Goal: Task Accomplishment & Management: Complete application form

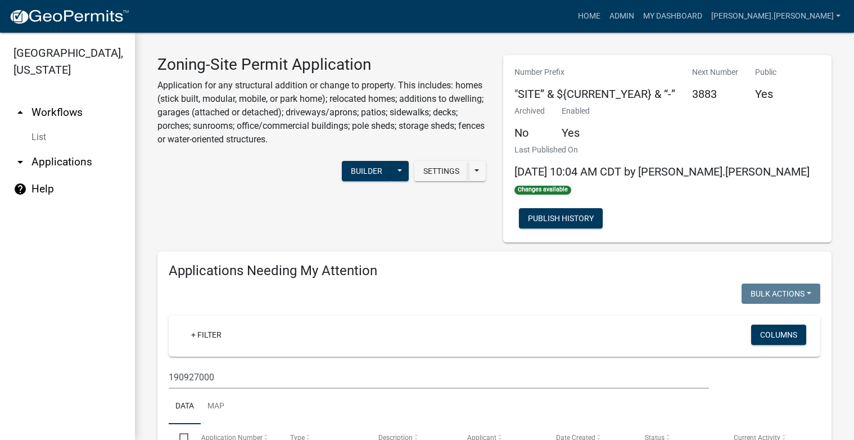
scroll to position [517, 0]
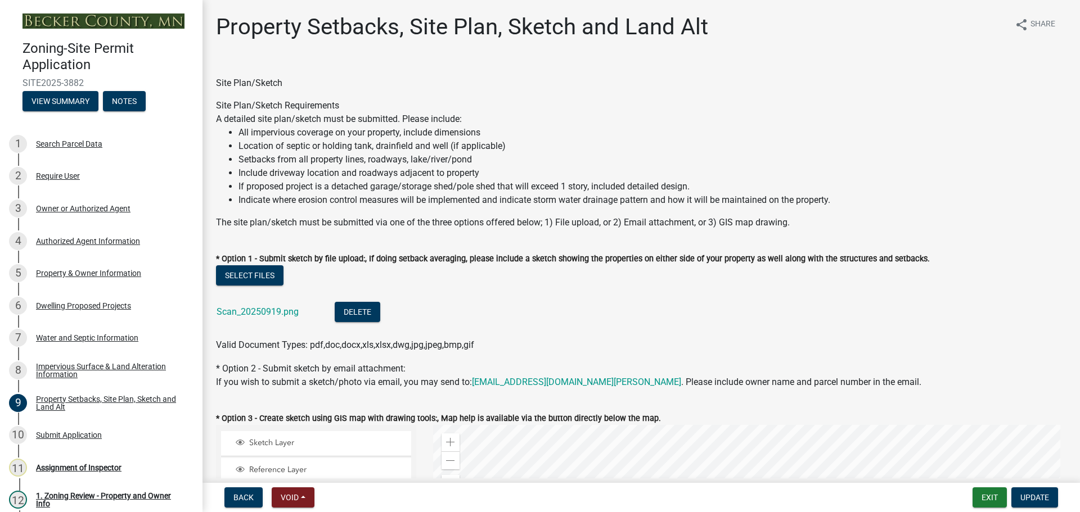
select select "d89fbfa0-1150-4954-b91c-9d482c9530a3"
select select "1b108c74-7388-45a4-b924-e1116e66e0ab"
select select "b56a4575-9846-47cf-8067-c59a4853da22"
select select "12f785fb-c378-4b18-841c-21c73dc99083"
select select "12da6293-5841-4f5c-bd92-3658833964cd"
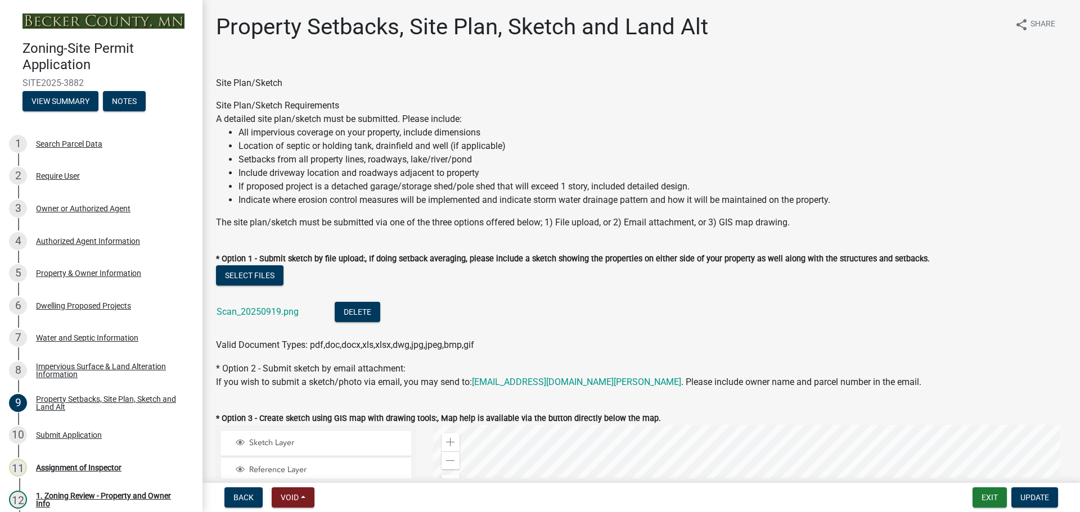
select select "27b2a8b4-abf6-463e-8c0c-7c5d2b4fe26f"
select select "28f6c7b2-2b88-4425-ae15-f67110f778a7"
select select "d61e3758-d187-40af-a435-5e09c3f3d509"
select select "c8b8ea71-7088-4e87-a493-7bc88cc2835b"
select select "1418c7e3-4054-4b00-84b5-d09b9560f30a"
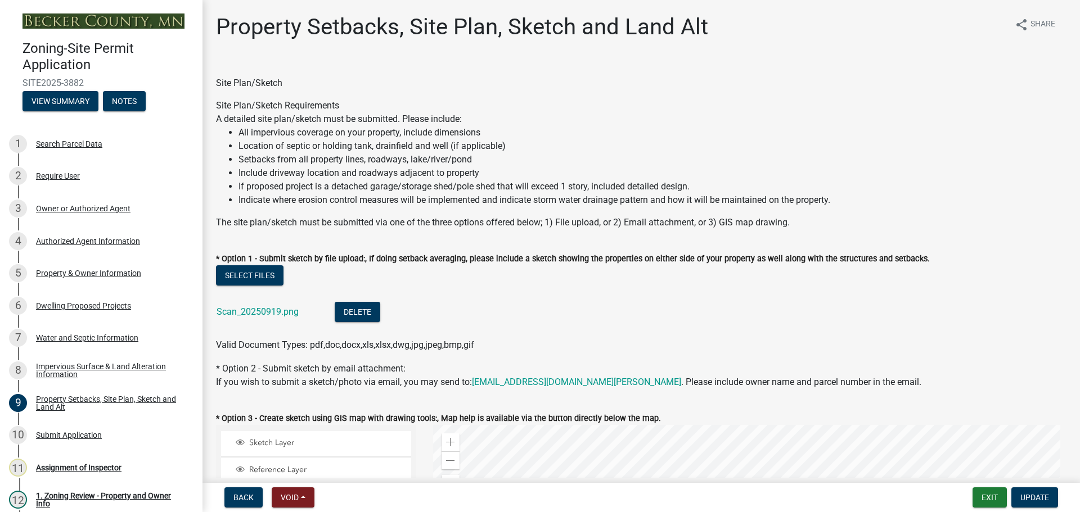
select select "4421853d-5e11-4b64-95ec-6c47066881cc"
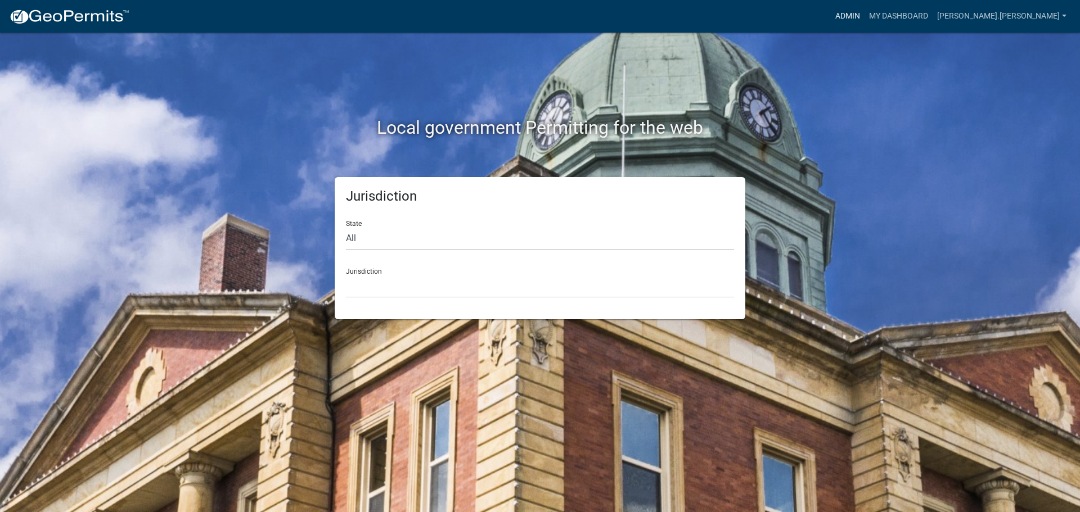
click at [864, 15] on link "Admin" at bounding box center [848, 16] width 34 height 21
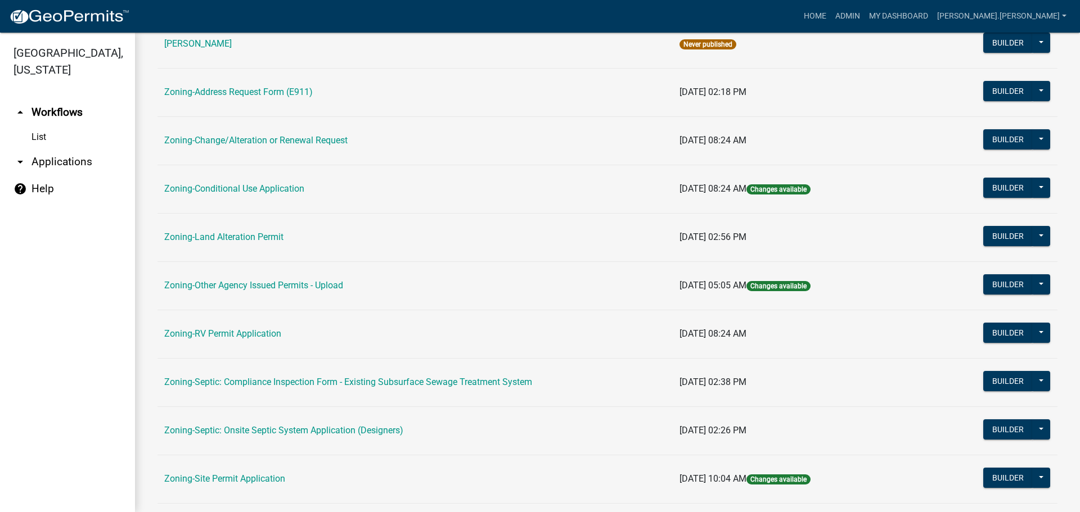
scroll to position [225, 0]
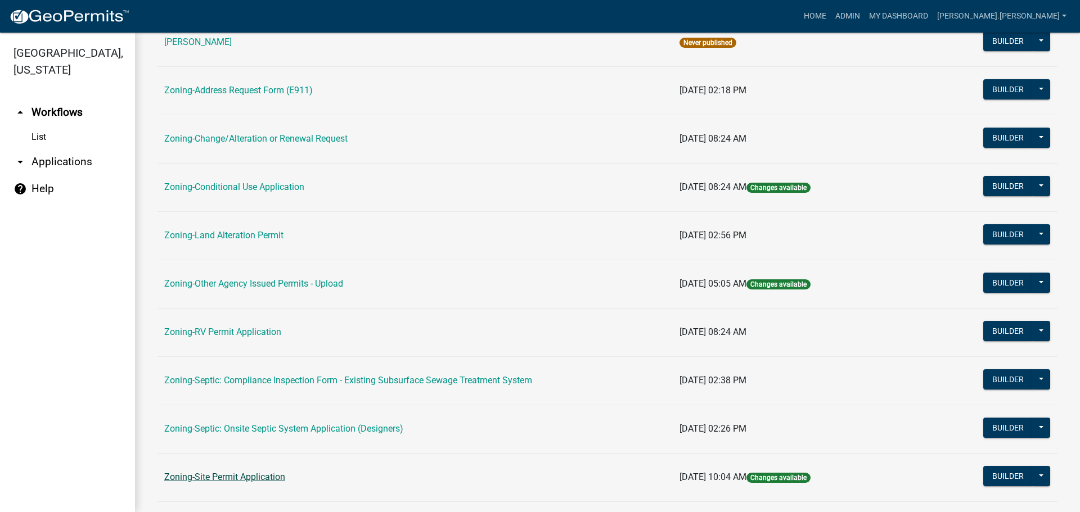
click at [178, 476] on link "Zoning-Site Permit Application" at bounding box center [224, 477] width 121 height 11
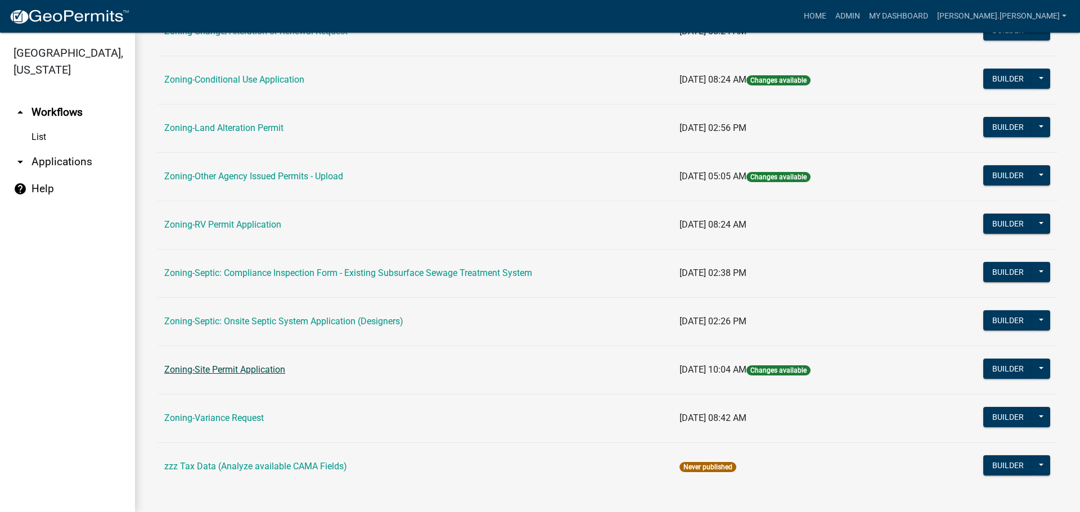
scroll to position [342, 0]
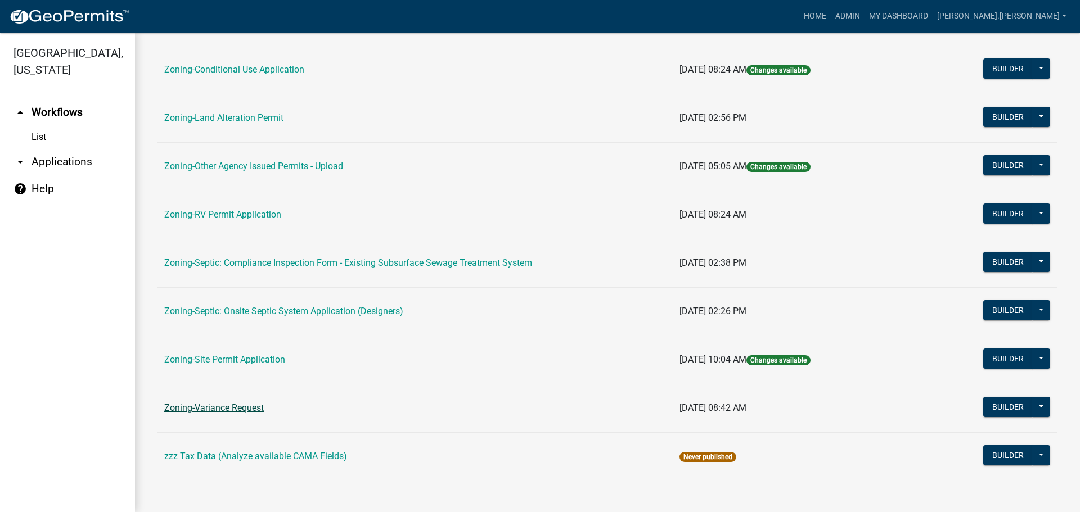
click at [229, 405] on link "Zoning-Variance Request" at bounding box center [214, 408] width 100 height 11
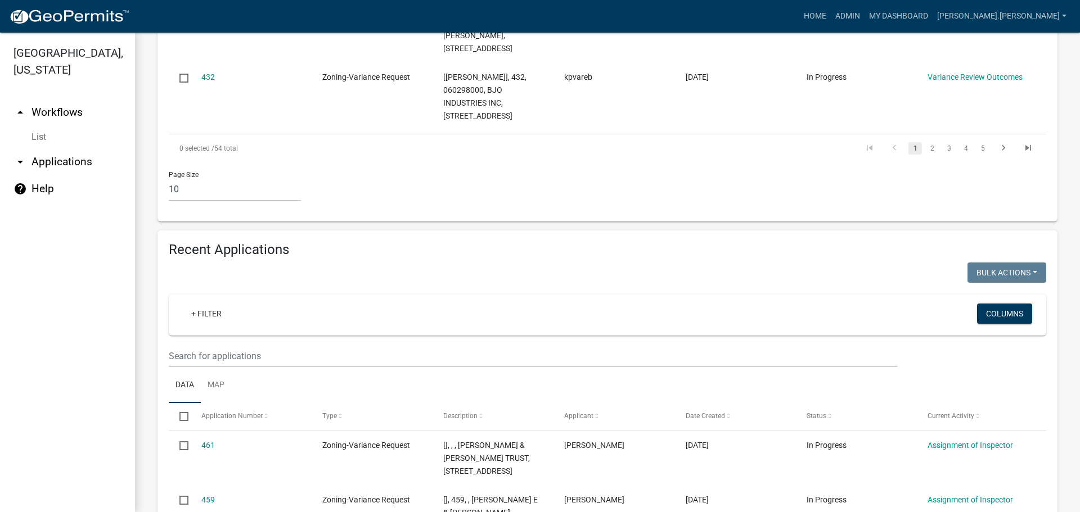
scroll to position [881, 0]
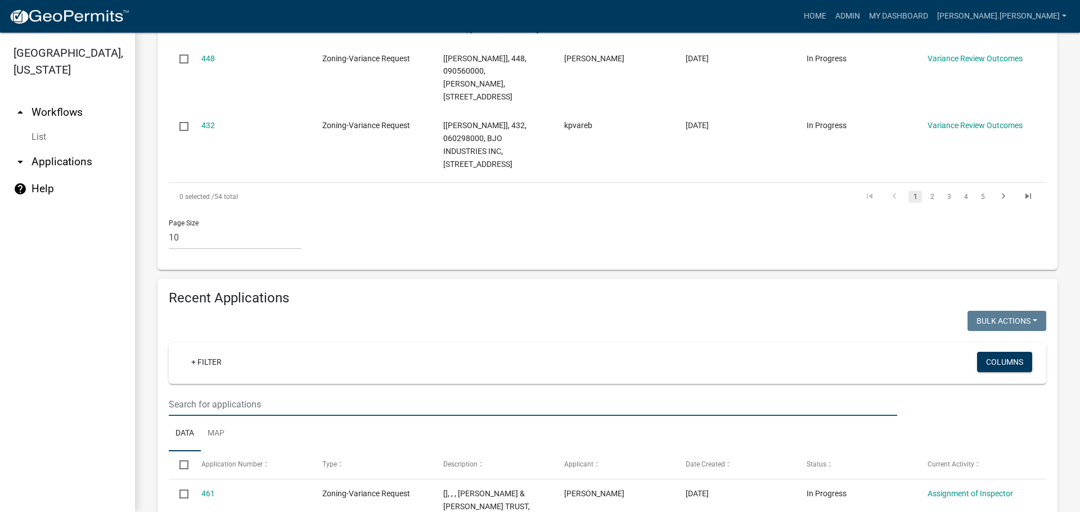
click at [249, 393] on input "text" at bounding box center [533, 404] width 728 height 23
type input "van"
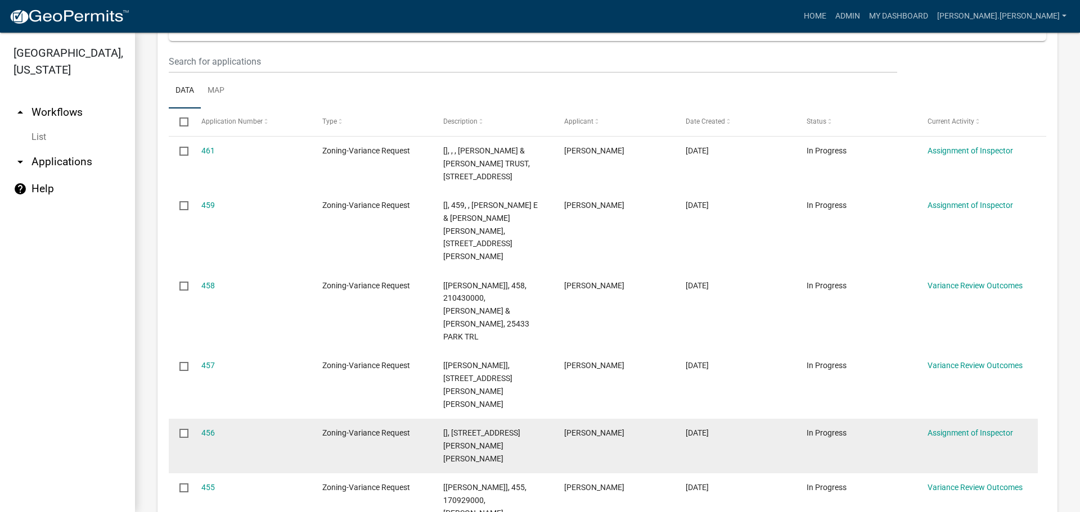
scroll to position [206, 0]
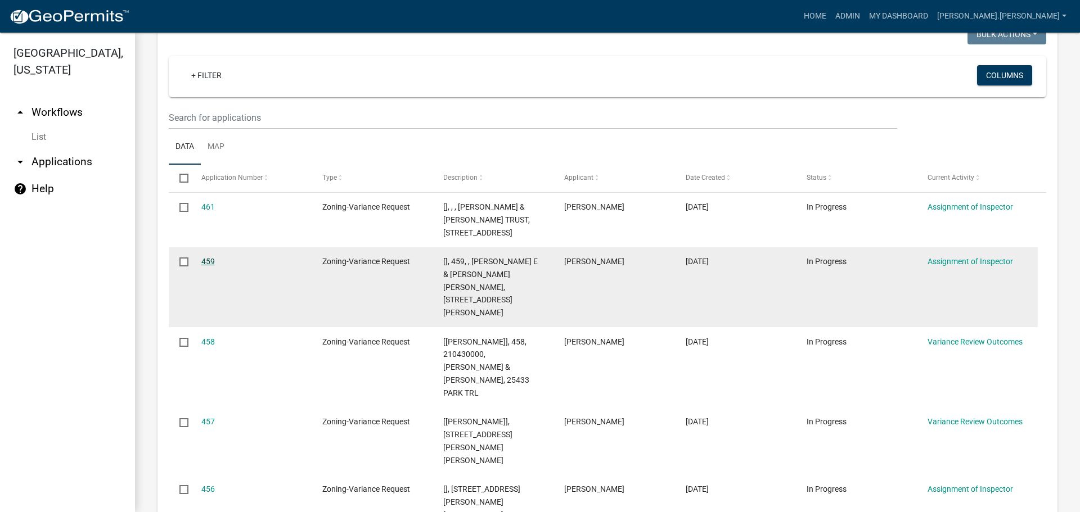
click at [209, 263] on link "459" at bounding box center [207, 261] width 13 height 9
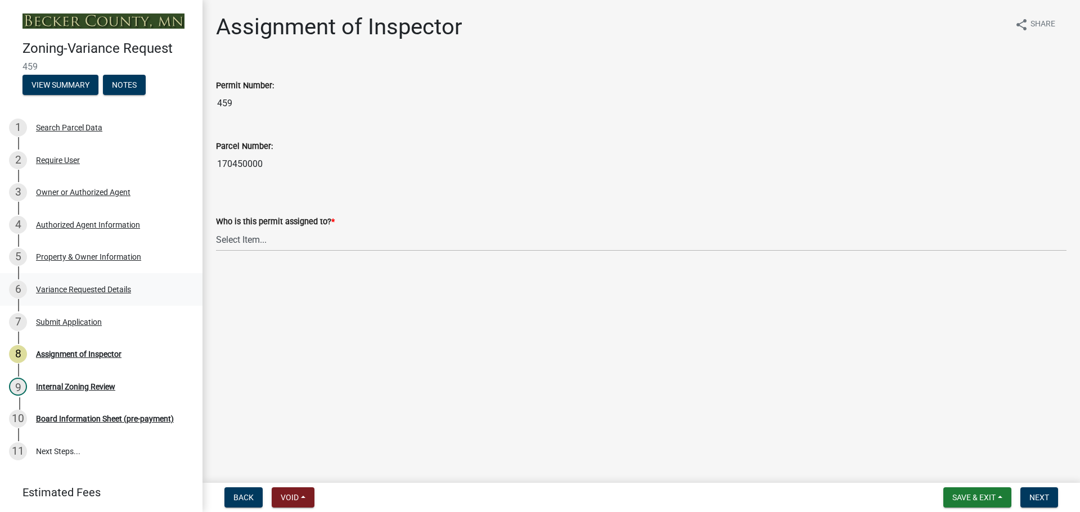
click at [96, 289] on div "Variance Requested Details" at bounding box center [83, 290] width 95 height 8
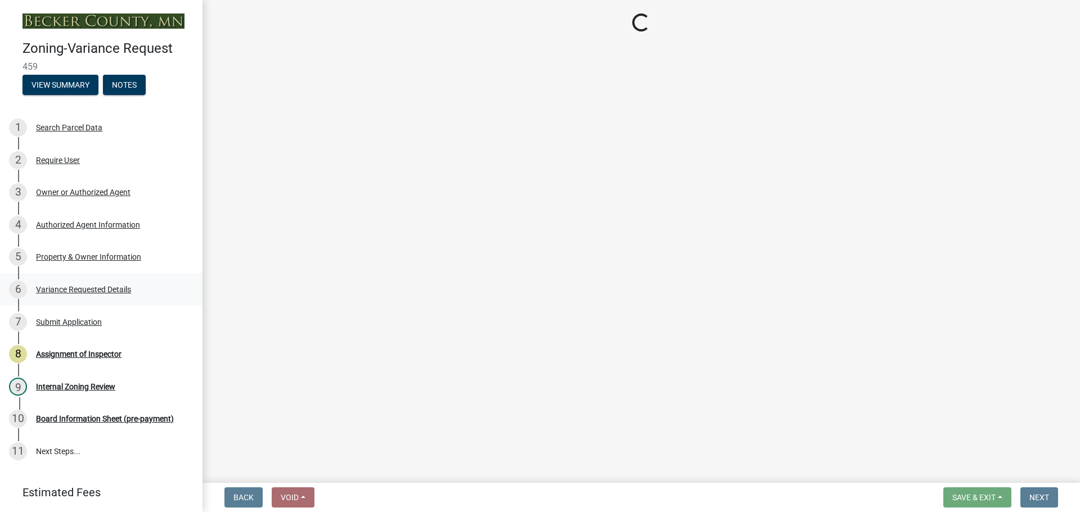
select select "edc6b78d-c029-41a6-a436-e6f76b5f0855"
select select "15bf2cec-1ca8-47a3-85db-999609351cbd"
select select "fa582be9-2d62-4523-84bf-021228ae85a0"
select select "bb2b5e43-03c1-4874-9abf-a65f400af928"
select select "8ea3e6c3-8fed-4904-aa20-2f643744aa0c"
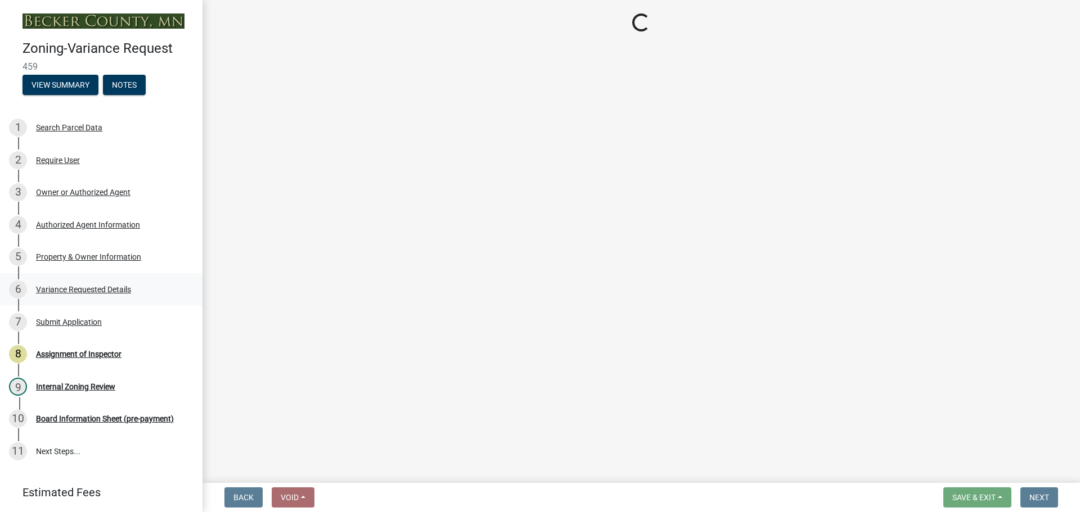
select select "860afd09-da87-482b-bca4-413f5cf53582"
select select "7ceadfd0-f0c9-4b9c-a53d-dc82f9dbdebf"
select select "1aa51e34-4f0a-4095-a3f3-287665056048"
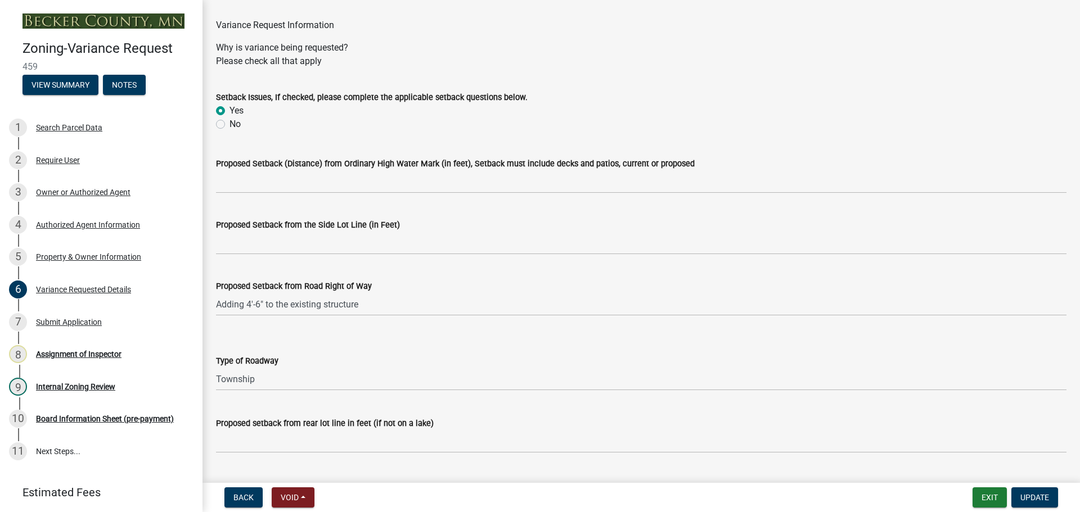
scroll to position [112, 0]
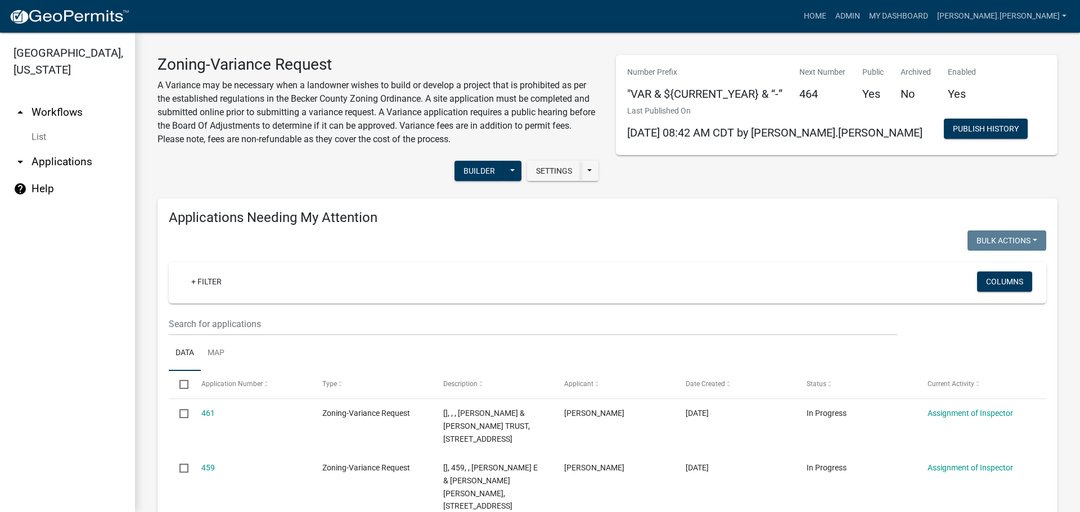
drag, startPoint x: 520, startPoint y: 457, endPoint x: 498, endPoint y: 304, distance: 155.1
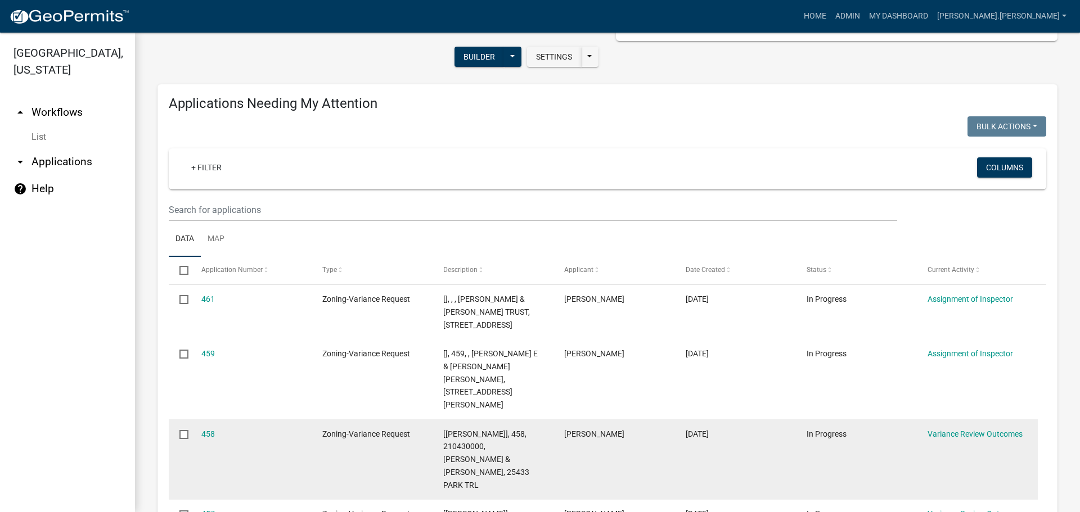
scroll to position [225, 0]
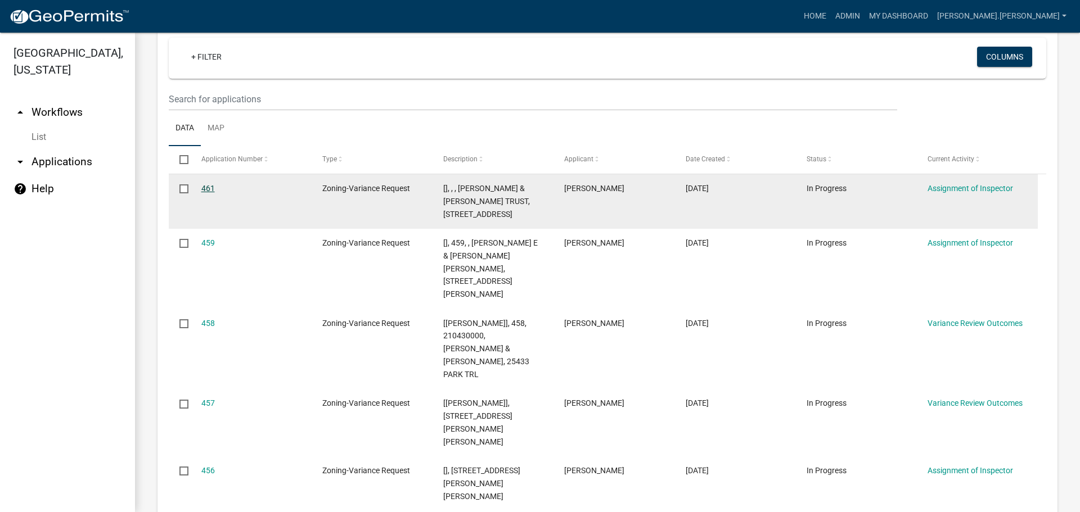
click at [206, 190] on link "461" at bounding box center [207, 188] width 13 height 9
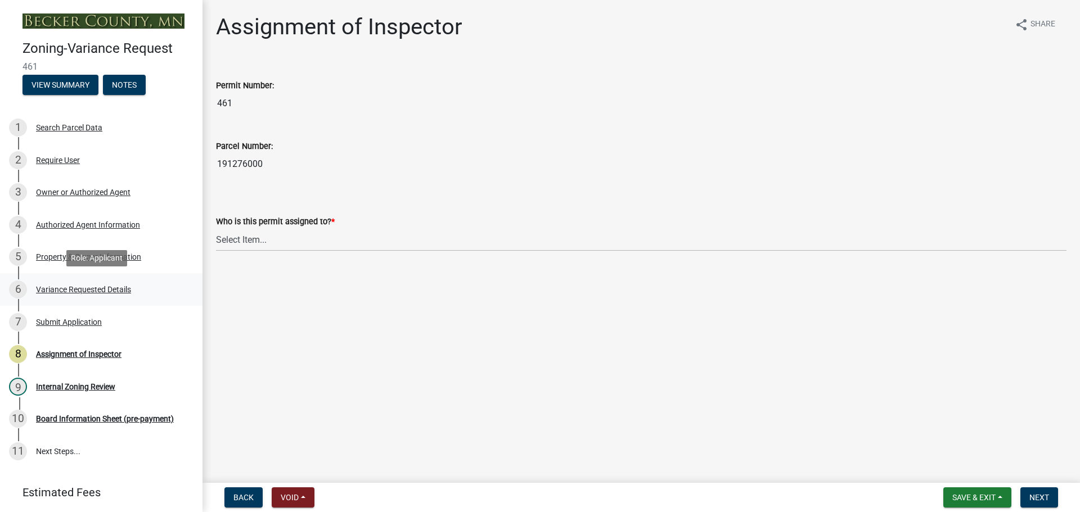
click at [94, 291] on div "Variance Requested Details" at bounding box center [83, 290] width 95 height 8
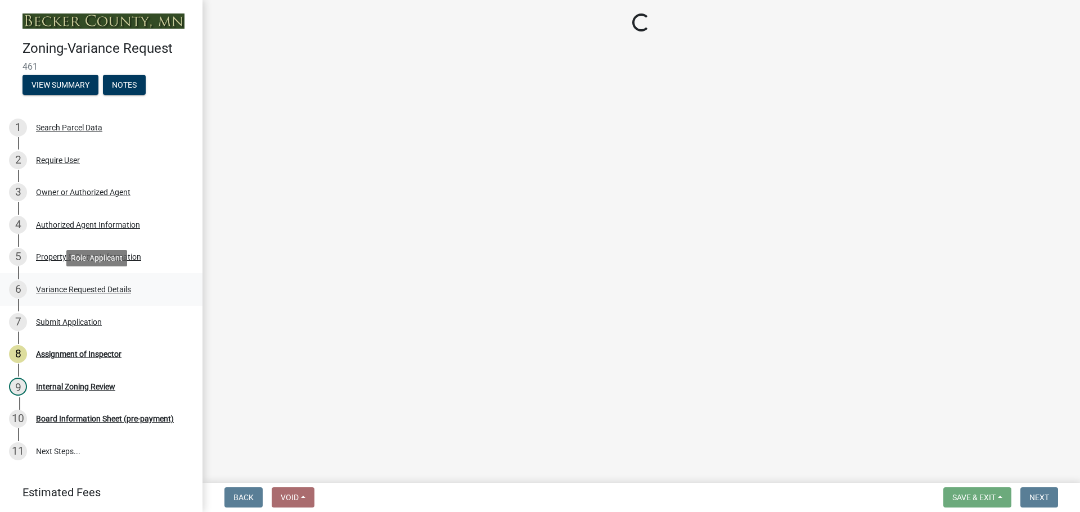
select select "a5c6235c-6fe0-43e3-9b64-f3566618e99d"
select select "a60f612c-e64d-4767-92b2-cb2f842b6e0b"
select select "bb2b5e43-03c1-4874-9abf-a65f400af928"
select select "8ea3e6c3-8fed-4904-aa20-2f643744aa0c"
select select "860afd09-da87-482b-bca4-413f5cf53582"
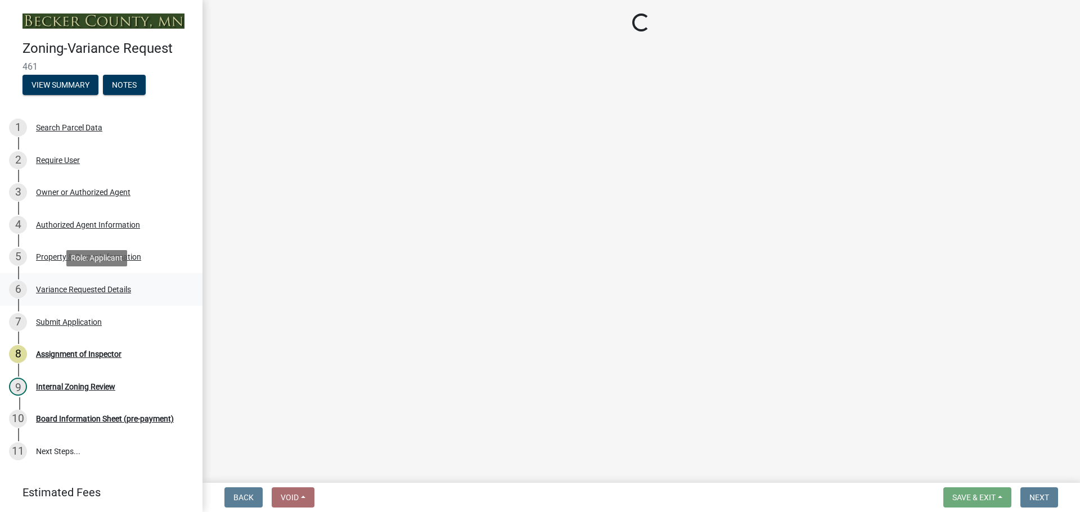
select select "ee8740c3-f4d5-48cf-ad42-c8f7342b480c"
select select "1aa51e34-4f0a-4095-a3f3-287665056048"
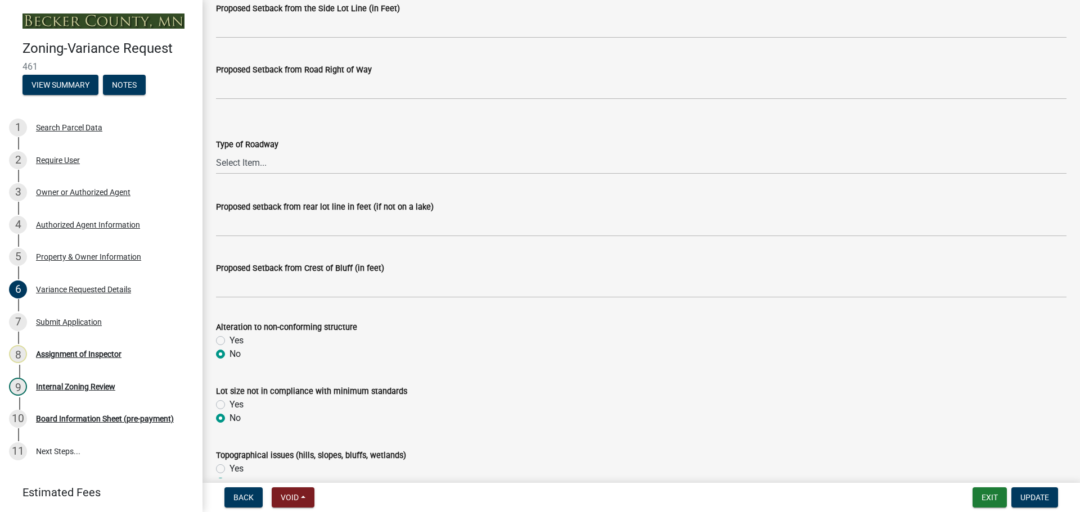
scroll to position [281, 0]
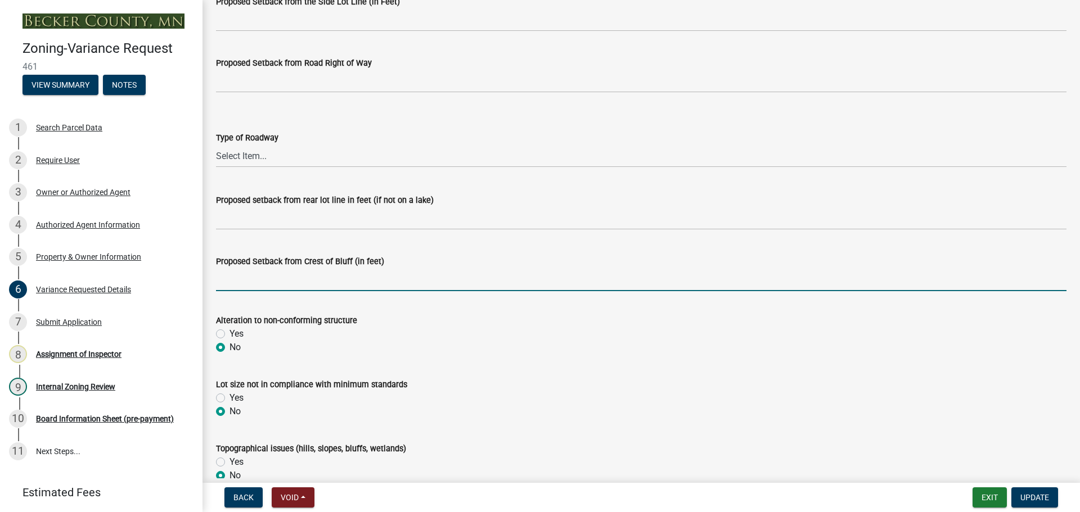
click at [271, 282] on input "Proposed Setback from Crest of Bluff (in feet)" at bounding box center [641, 279] width 850 height 23
type input "N/A"
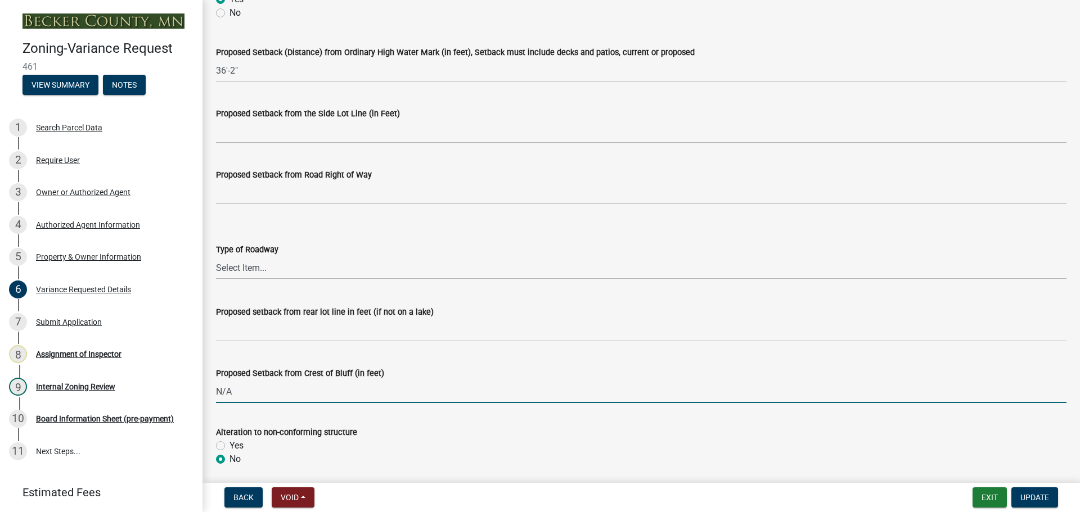
scroll to position [169, 0]
click at [296, 267] on select "Select Item... Township County State" at bounding box center [641, 268] width 850 height 23
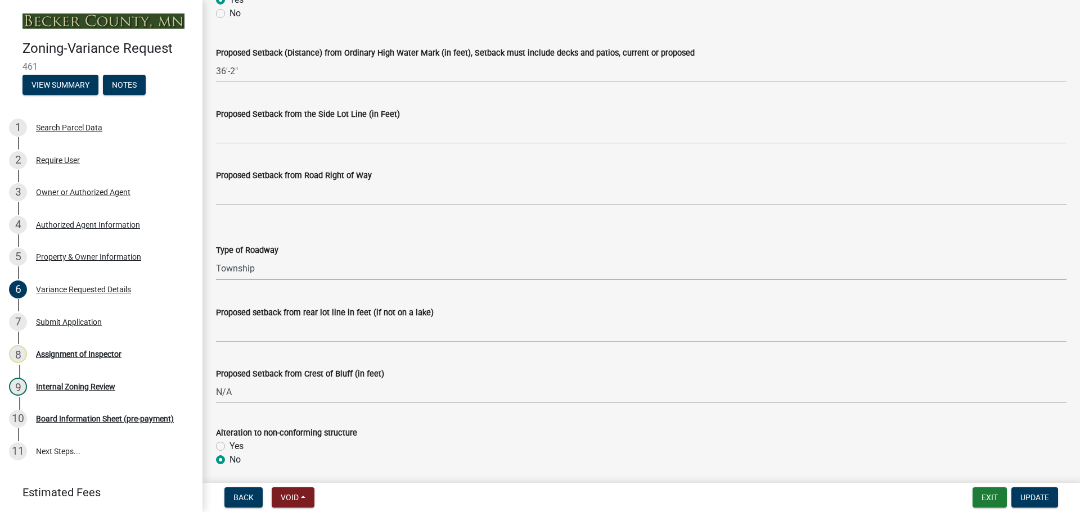
click at [216, 257] on select "Select Item... Township County State" at bounding box center [641, 268] width 850 height 23
select select "edc6b78d-c029-41a6-a436-e6f76b5f0855"
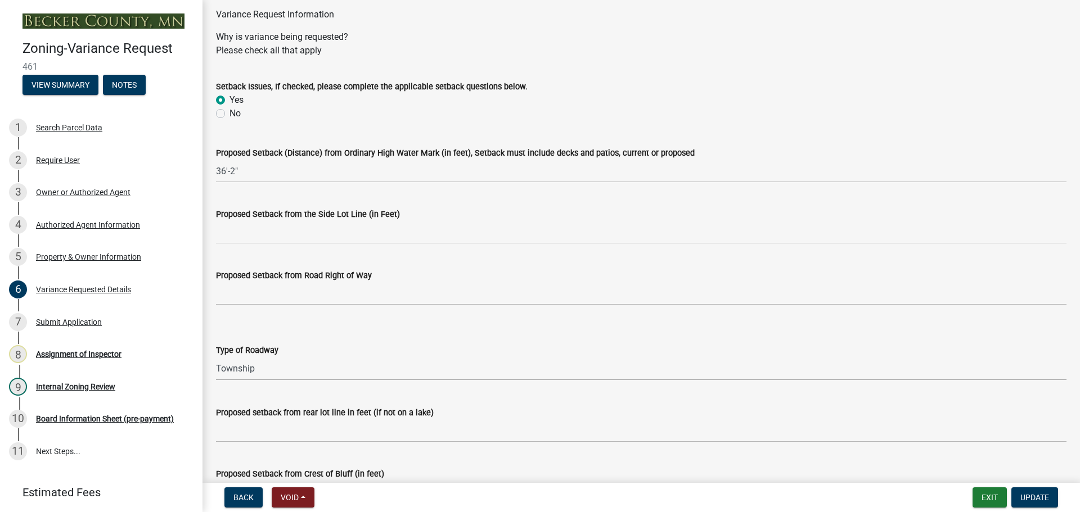
scroll to position [56, 0]
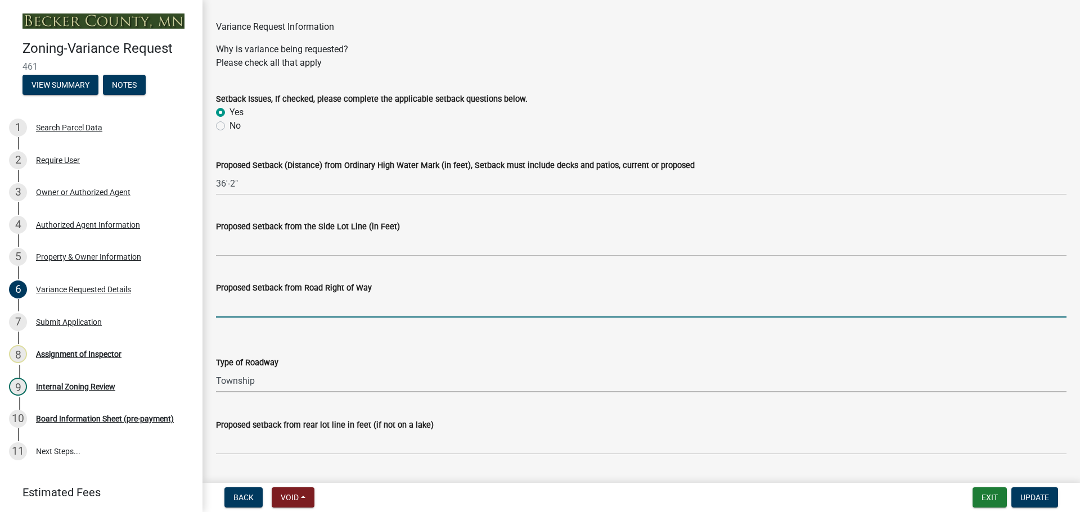
click at [251, 306] on input "Proposed Setback from Road Right of Way" at bounding box center [641, 306] width 850 height 23
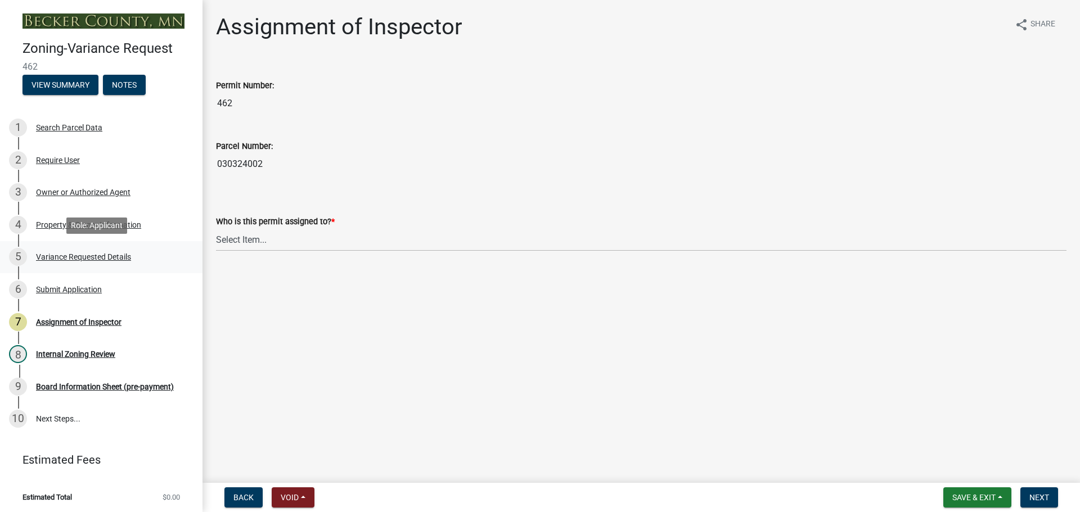
click at [88, 260] on div "Variance Requested Details" at bounding box center [83, 257] width 95 height 8
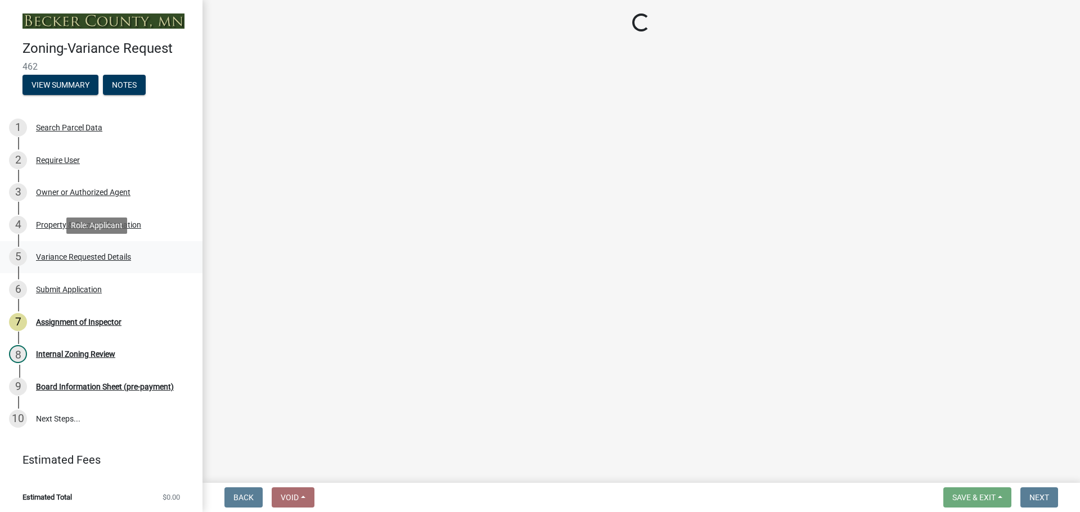
select select "edc6b78d-c029-41a6-a436-e6f76b5f0855"
select select "a5c6235c-6fe0-43e3-9b64-f3566618e99d"
select select "a60f612c-e64d-4767-92b2-cb2f842b6e0b"
select select "bb2b5e43-03c1-4874-9abf-a65f400af928"
select select "8ea3e6c3-8fed-4904-aa20-2f643744aa0c"
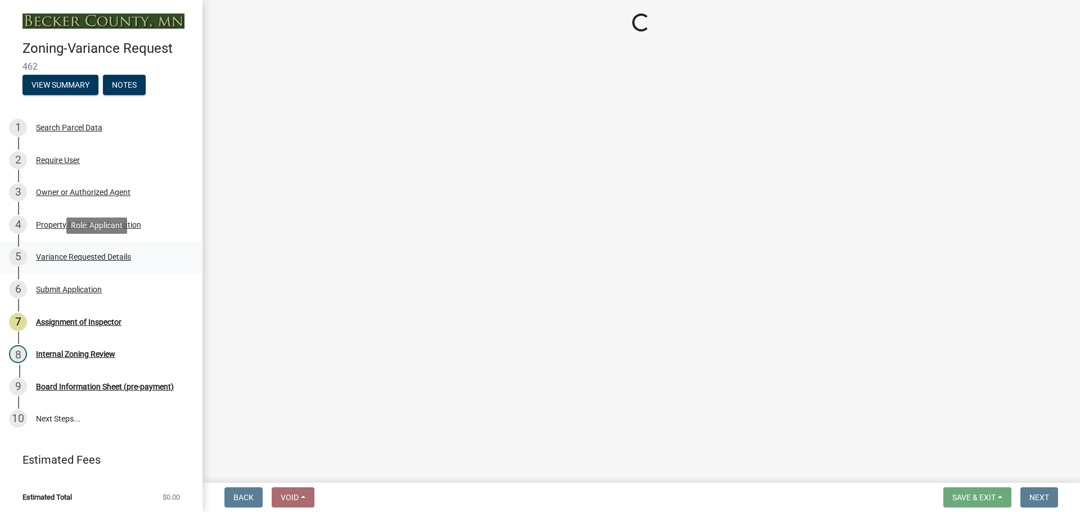
select select "860afd09-da87-482b-bca4-413f5cf53582"
select select "ee8740c3-f4d5-48cf-ad42-c8f7342b480c"
select select "1aa51e34-4f0a-4095-a3f3-287665056048"
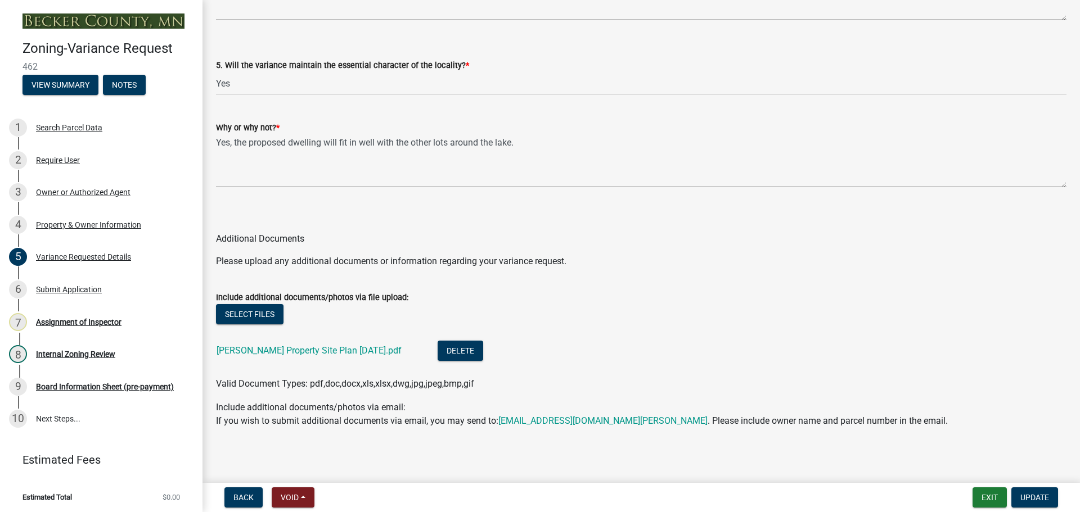
scroll to position [2389, 0]
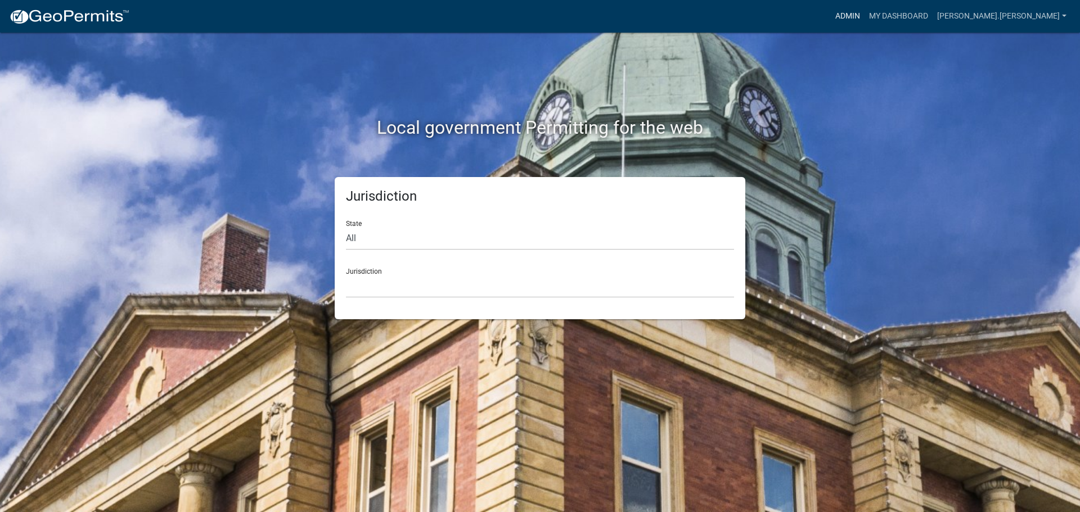
click at [864, 14] on link "Admin" at bounding box center [848, 16] width 34 height 21
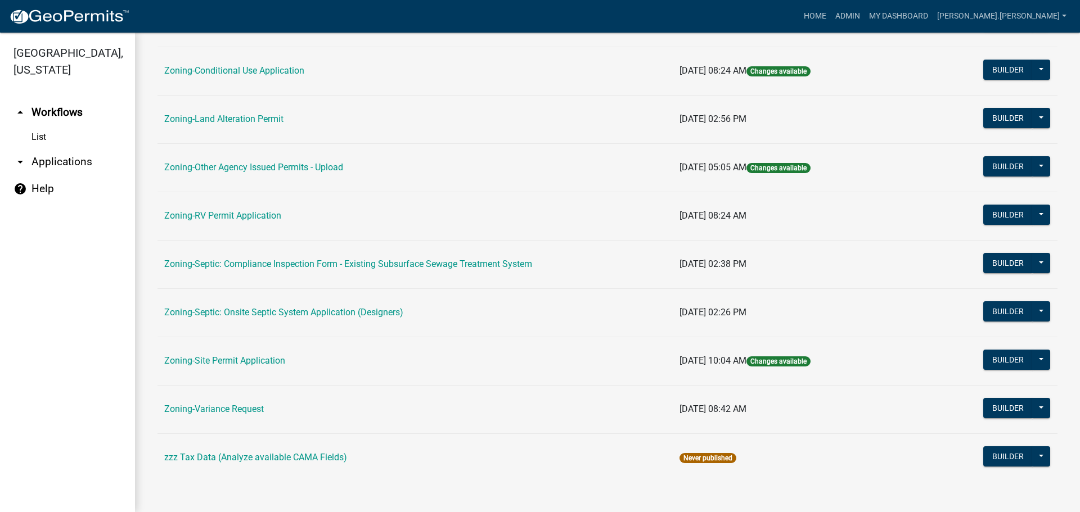
scroll to position [342, 0]
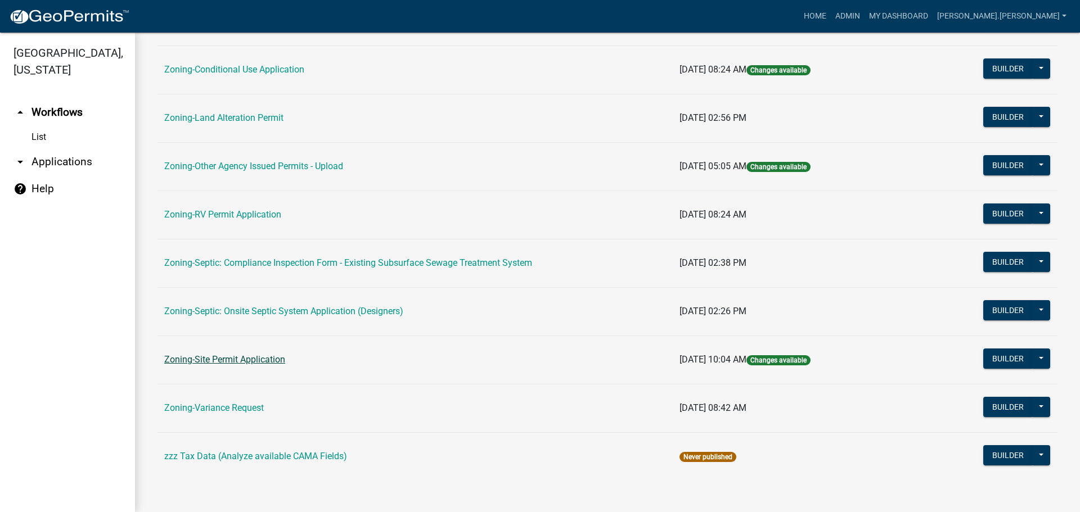
click at [239, 357] on link "Zoning-Site Permit Application" at bounding box center [224, 359] width 121 height 11
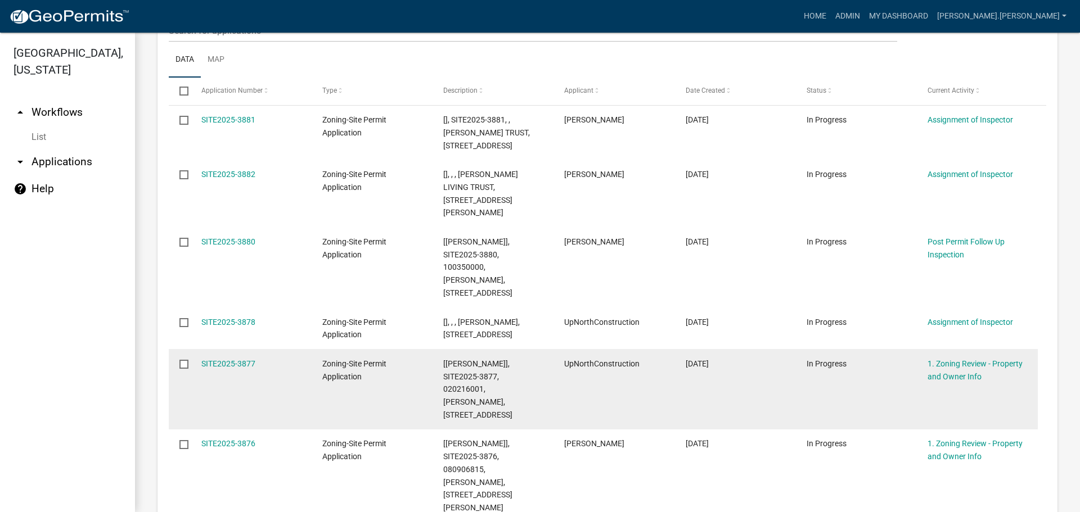
scroll to position [55, 0]
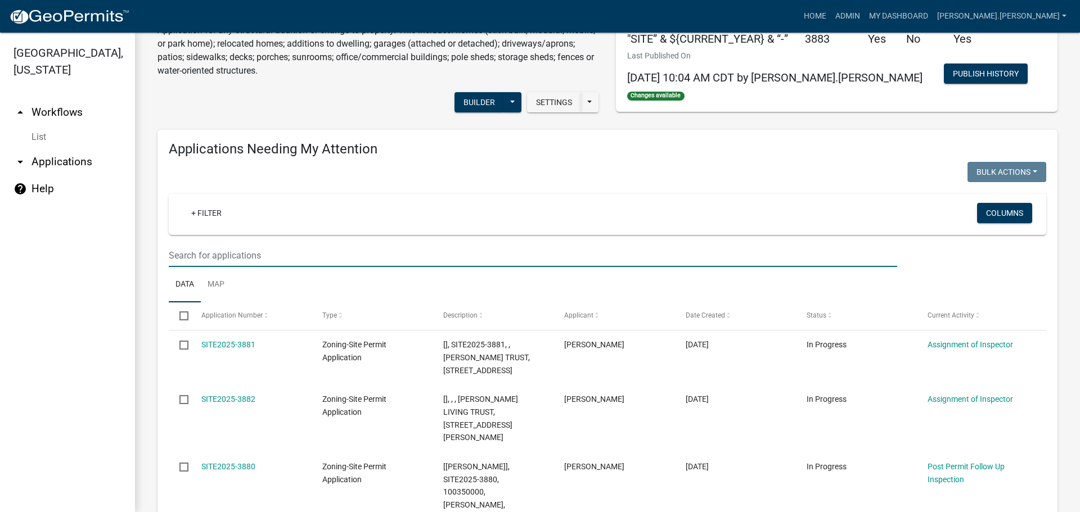
click at [273, 248] on input "text" at bounding box center [533, 255] width 728 height 23
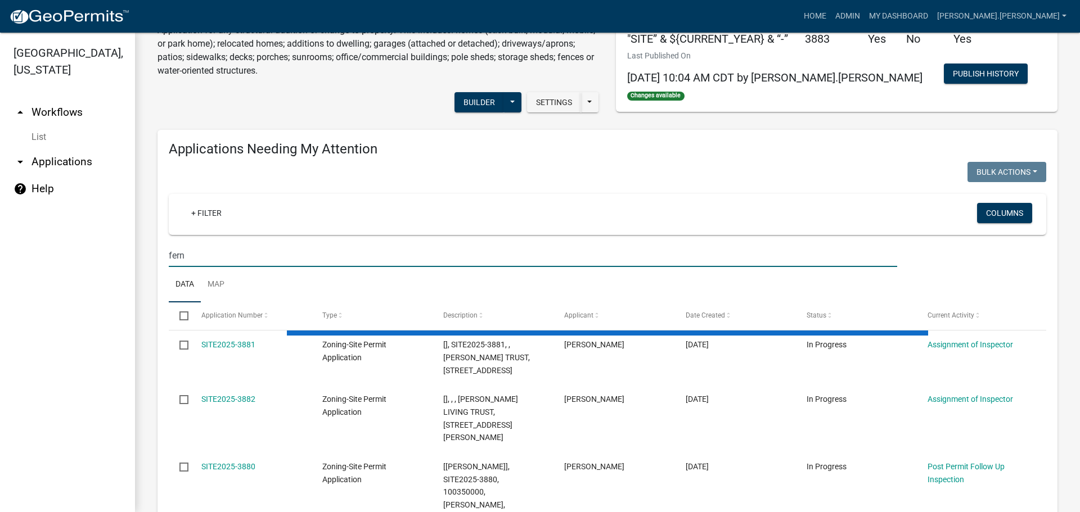
type input "fern"
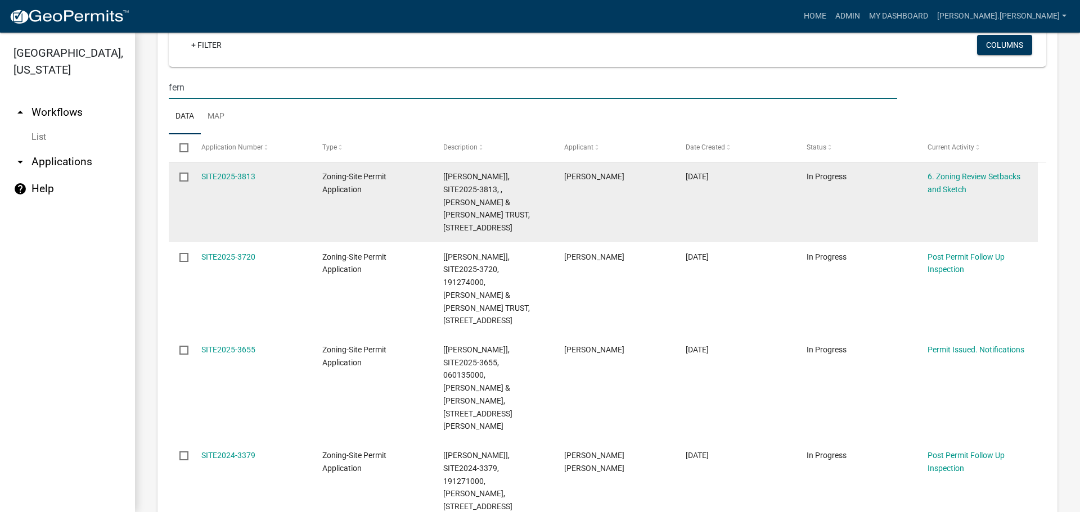
scroll to position [224, 0]
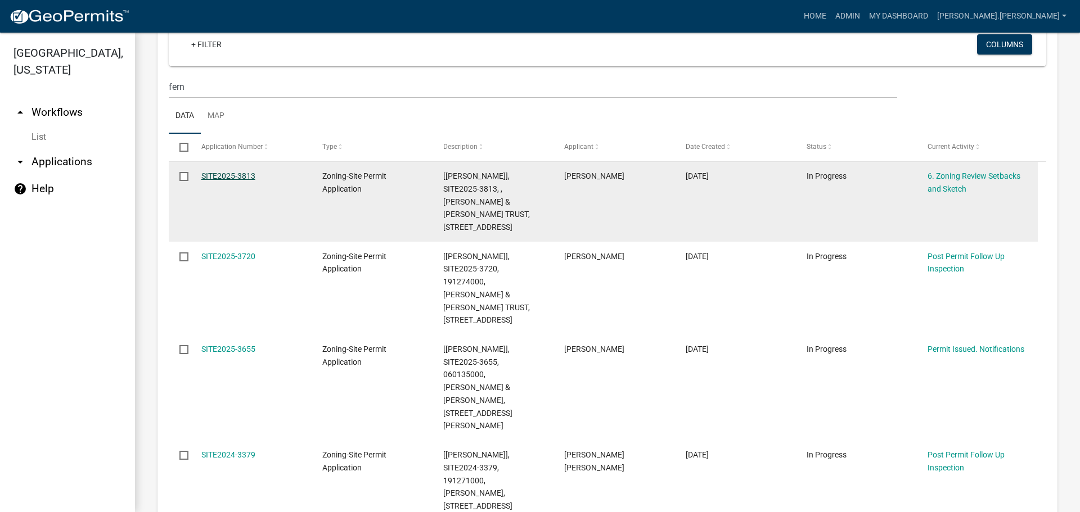
click at [227, 179] on link "SITE2025-3813" at bounding box center [228, 176] width 54 height 9
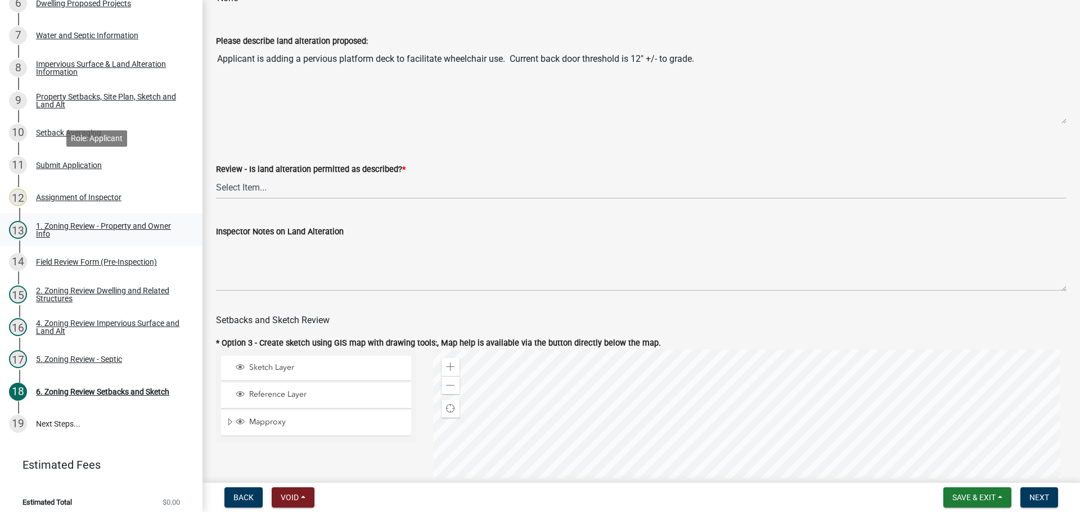
scroll to position [310, 0]
